Goal: Task Accomplishment & Management: Manage account settings

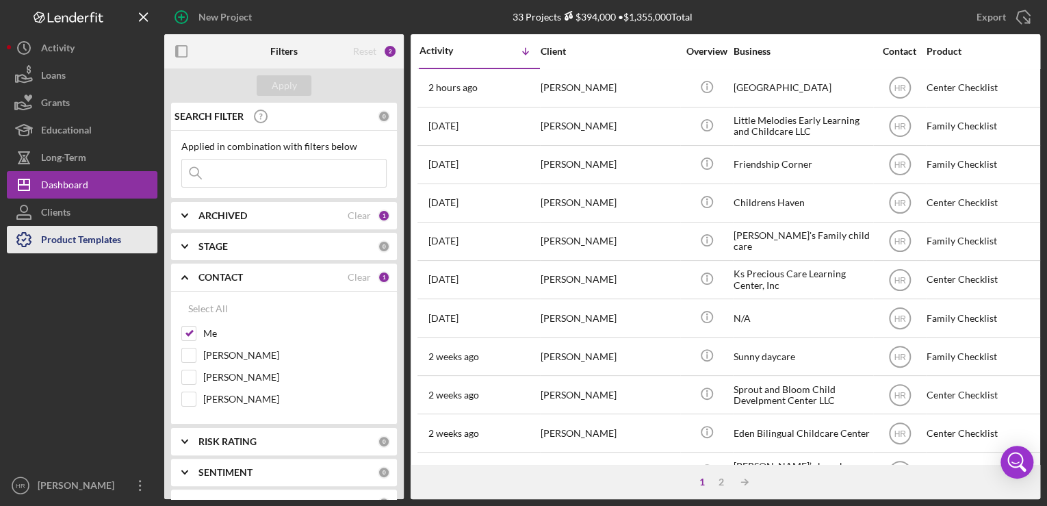
click at [104, 244] on div "Product Templates" at bounding box center [81, 241] width 80 height 31
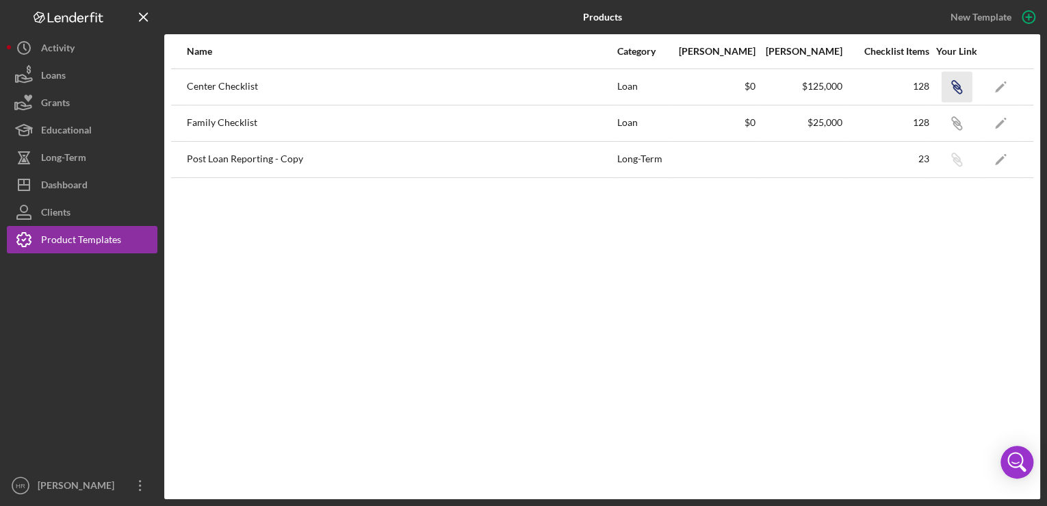
click at [955, 89] on icon "Icon/Link" at bounding box center [956, 86] width 31 height 31
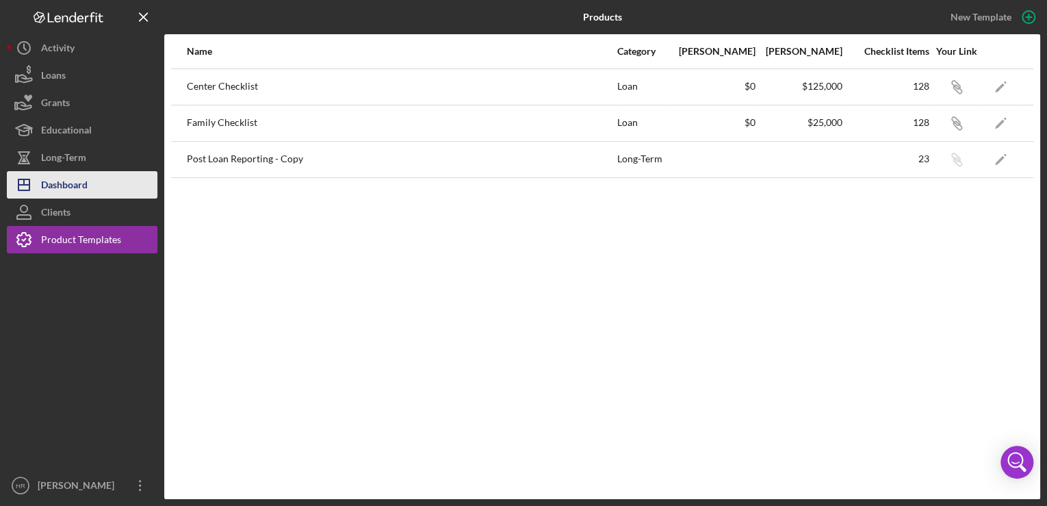
click at [86, 185] on div "Dashboard" at bounding box center [64, 186] width 47 height 31
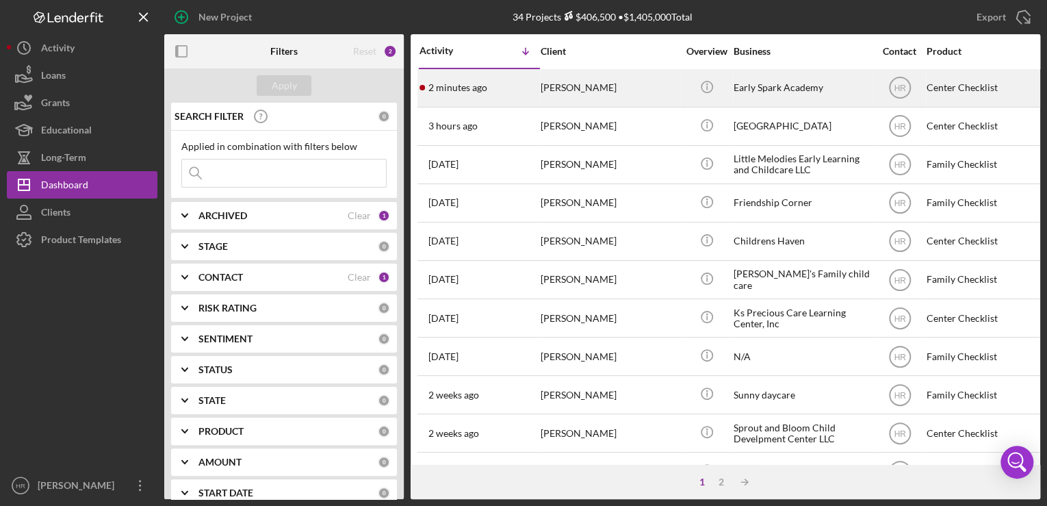
click at [758, 94] on div "Early Spark Academy" at bounding box center [801, 88] width 137 height 36
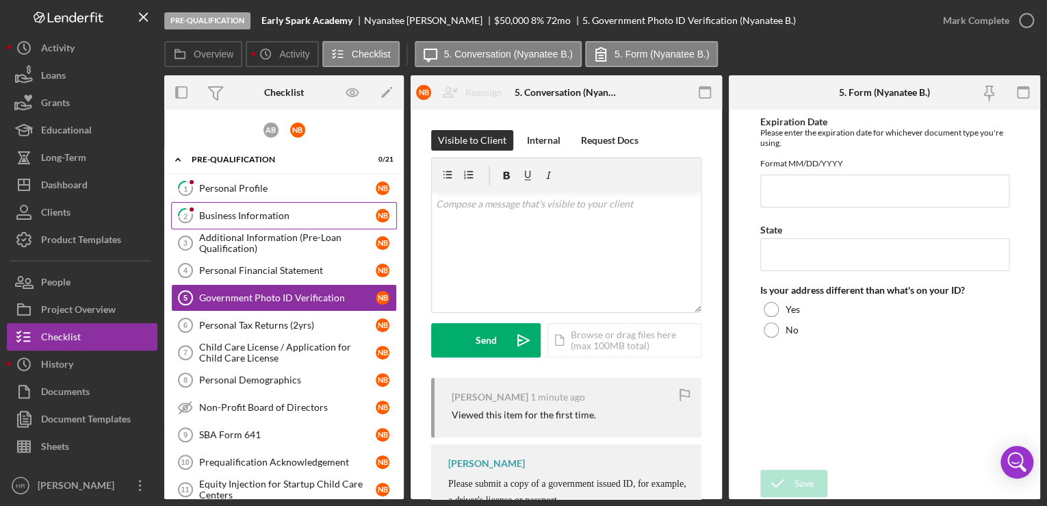
click at [240, 211] on div "Business Information" at bounding box center [287, 215] width 177 height 11
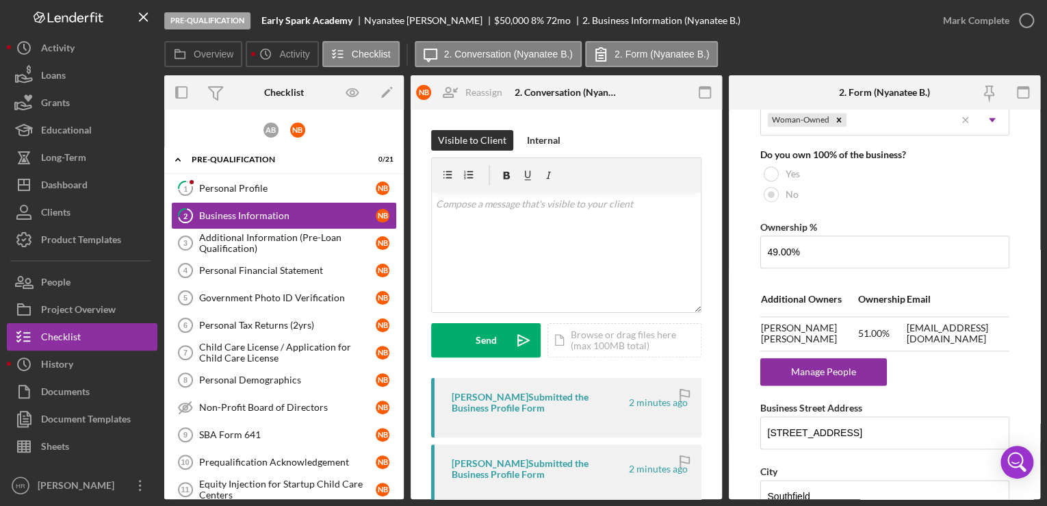
scroll to position [712, 0]
click at [809, 369] on div "Manage People" at bounding box center [823, 369] width 113 height 27
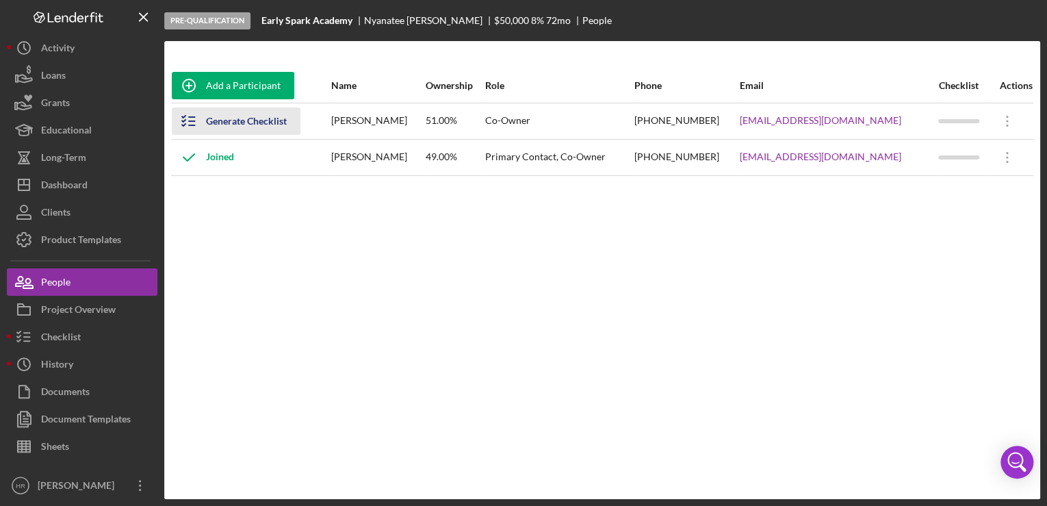
click at [221, 114] on div "Generate Checklist" at bounding box center [246, 120] width 81 height 27
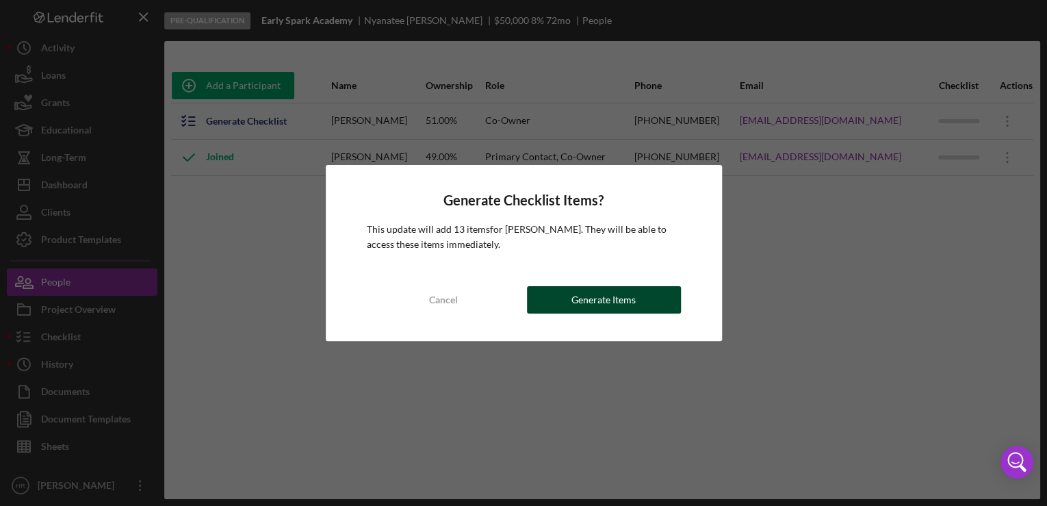
click at [578, 300] on div "Generate Items" at bounding box center [603, 299] width 64 height 27
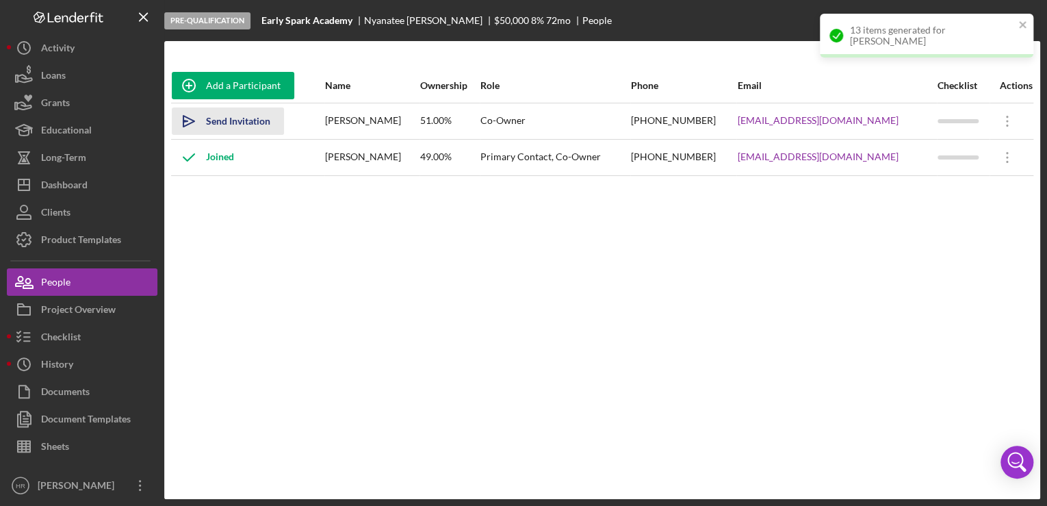
click at [246, 116] on div "Send Invitation" at bounding box center [238, 120] width 64 height 27
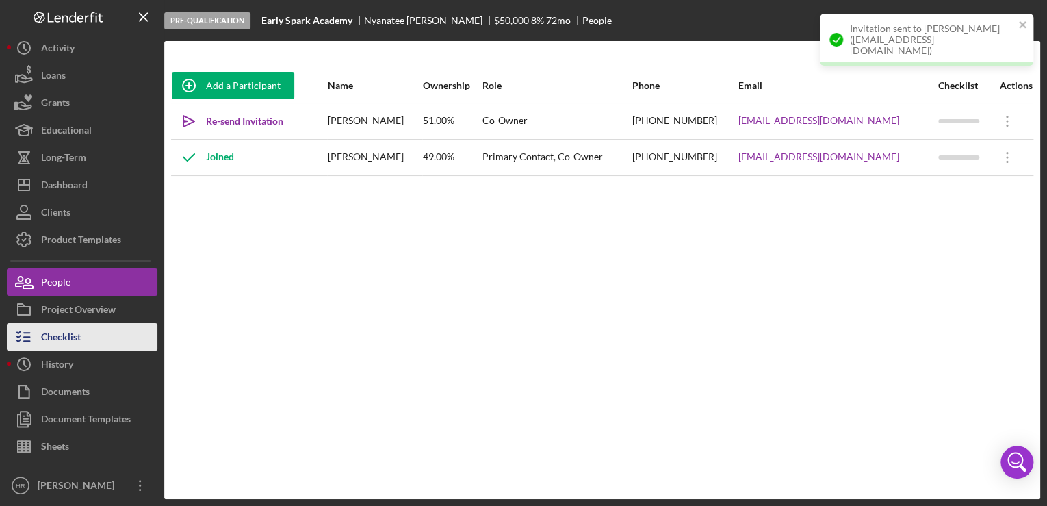
click at [71, 329] on div "Checklist" at bounding box center [61, 338] width 40 height 31
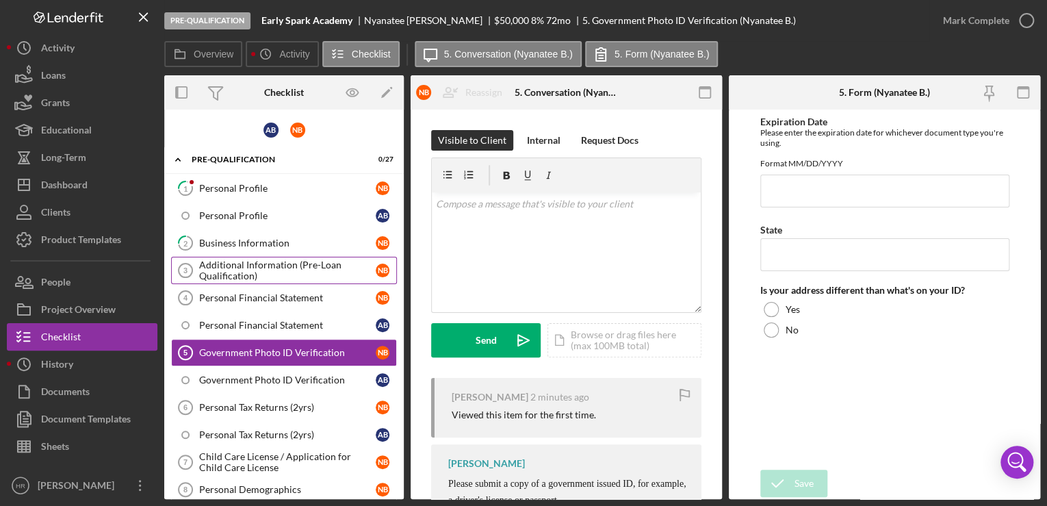
scroll to position [44, 0]
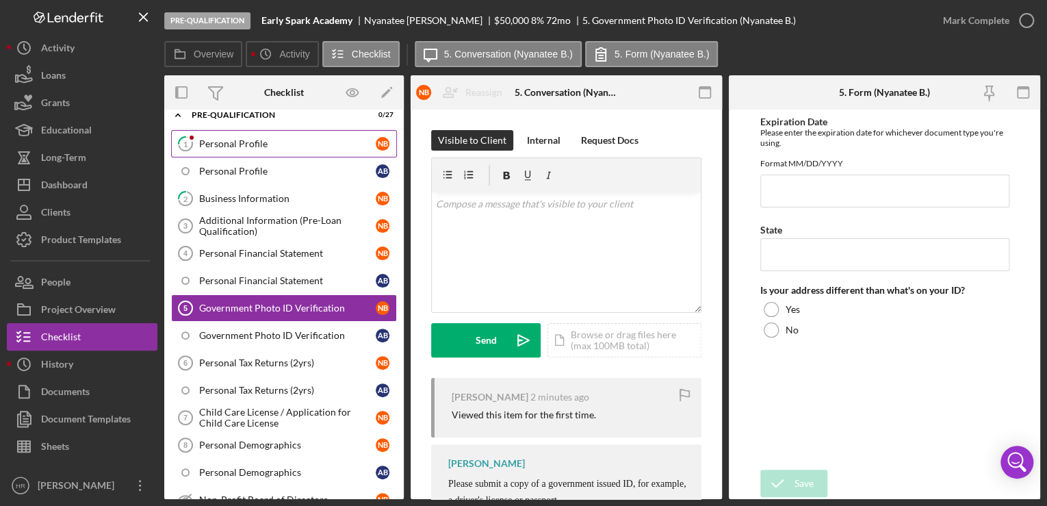
click at [278, 142] on div "Personal Profile" at bounding box center [287, 143] width 177 height 11
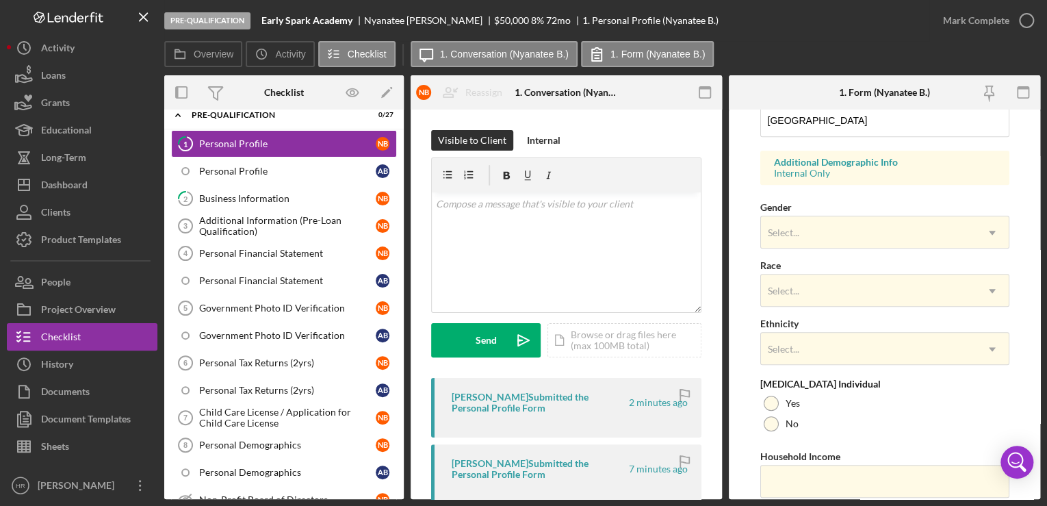
scroll to position [521, 0]
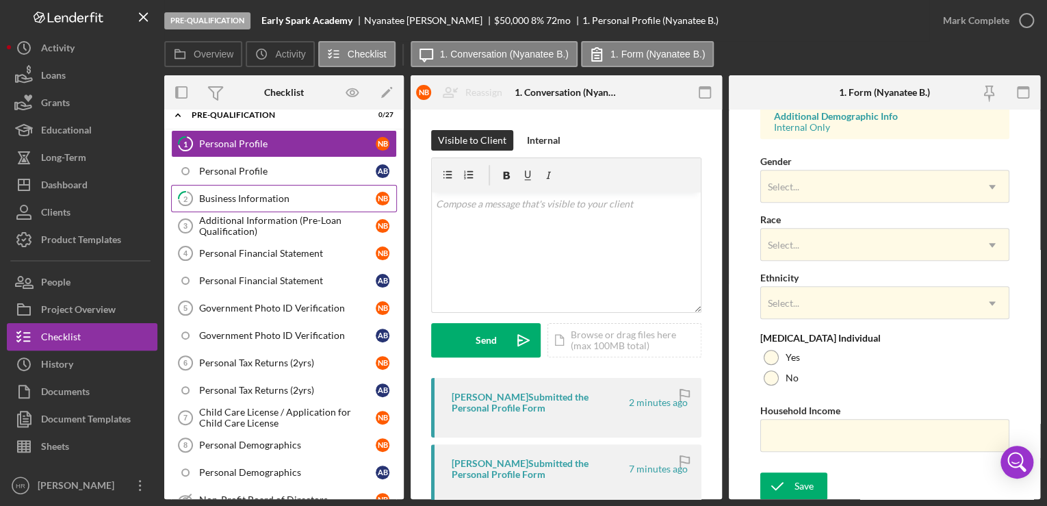
click at [222, 194] on div "Business Information" at bounding box center [287, 198] width 177 height 11
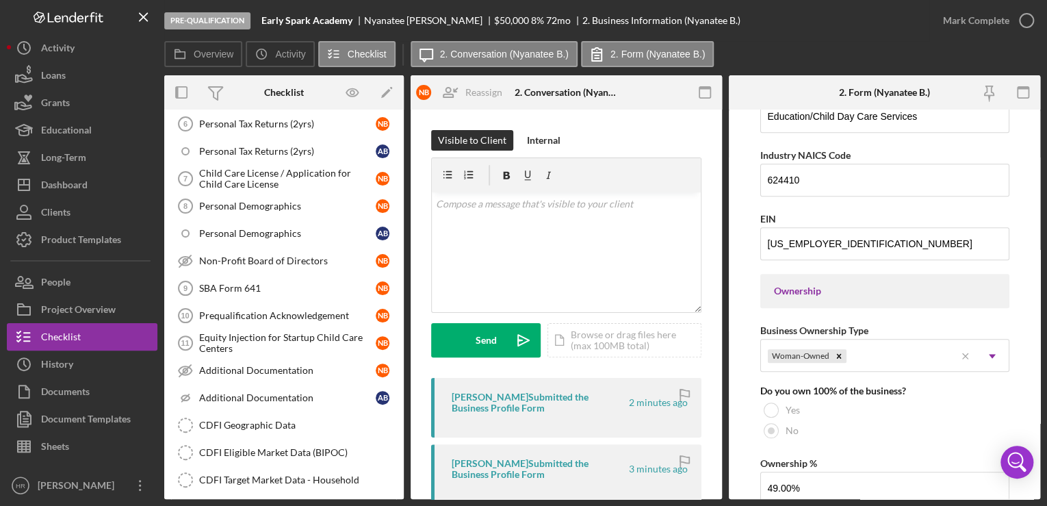
scroll to position [263, 0]
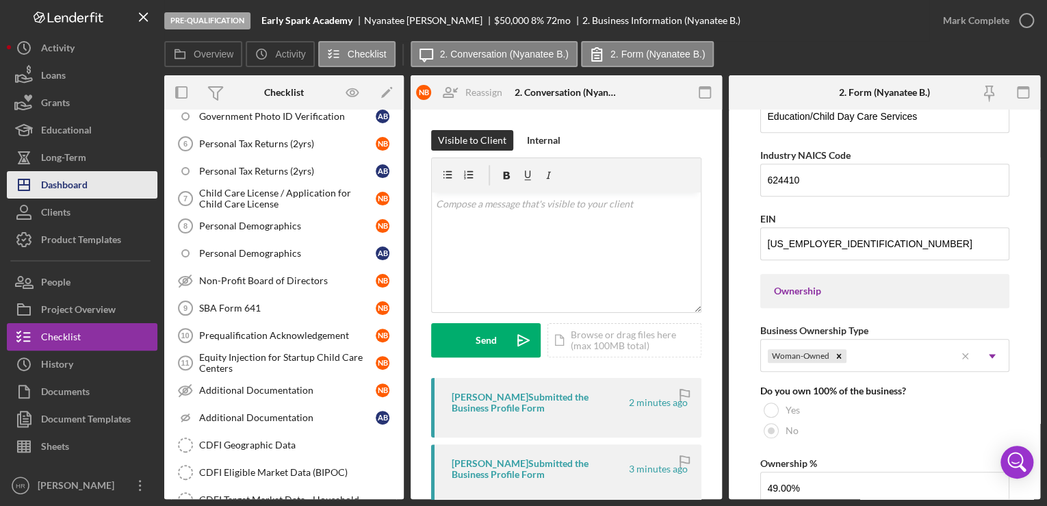
click at [58, 185] on div "Dashboard" at bounding box center [64, 186] width 47 height 31
